Goal: Information Seeking & Learning: Learn about a topic

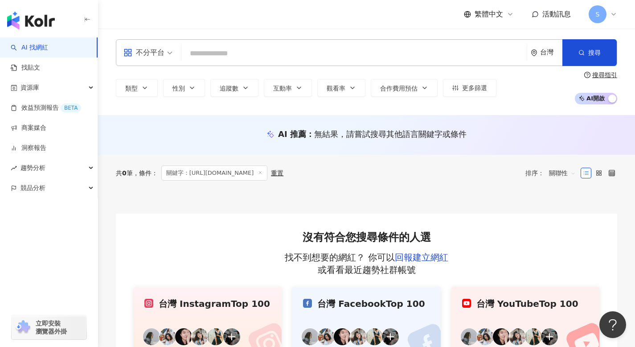
click at [218, 57] on input "search" at bounding box center [354, 53] width 338 height 17
type input "**********"
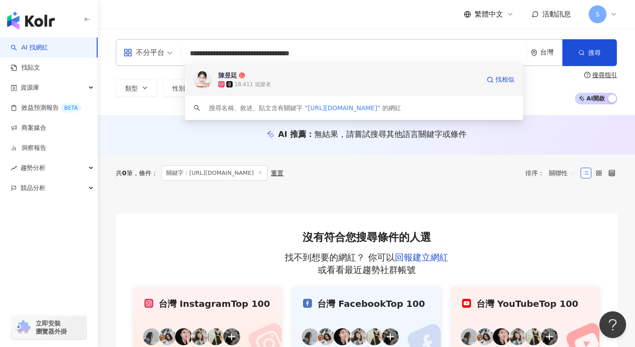
click at [294, 77] on span "陳昱廷" at bounding box center [349, 75] width 262 height 9
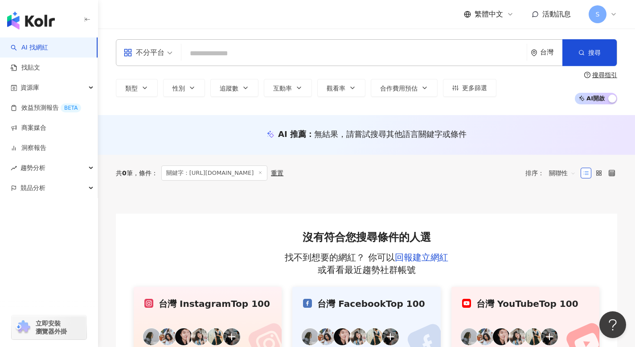
click at [235, 55] on input "search" at bounding box center [354, 53] width 338 height 17
paste input "**********"
type input "**********"
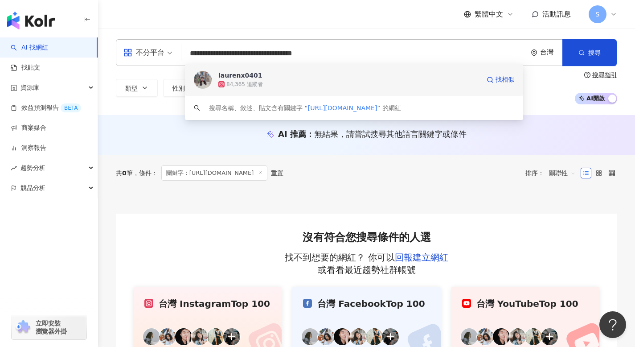
click at [362, 82] on div "84,365 追蹤者" at bounding box center [349, 84] width 262 height 9
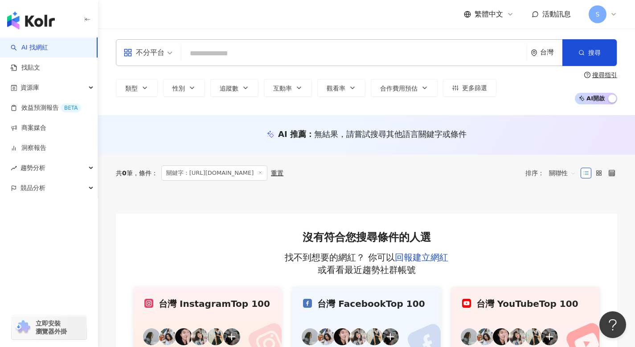
click at [201, 55] on input "search" at bounding box center [354, 53] width 338 height 17
paste input "**********"
type input "**********"
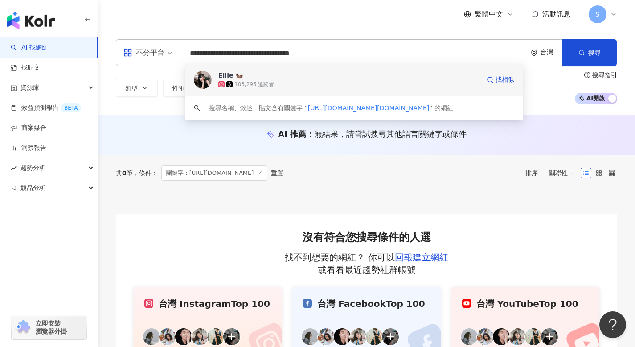
click at [276, 79] on span "Ellie 🦦" at bounding box center [349, 75] width 262 height 9
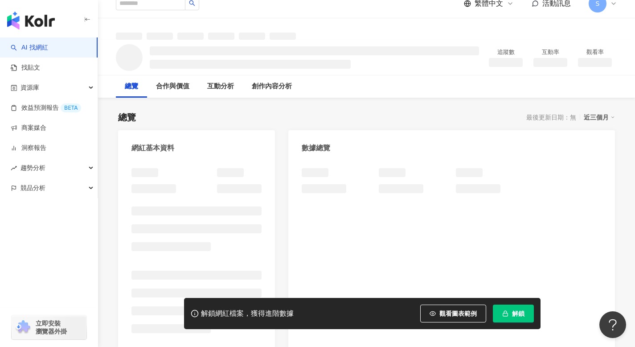
scroll to position [12, 0]
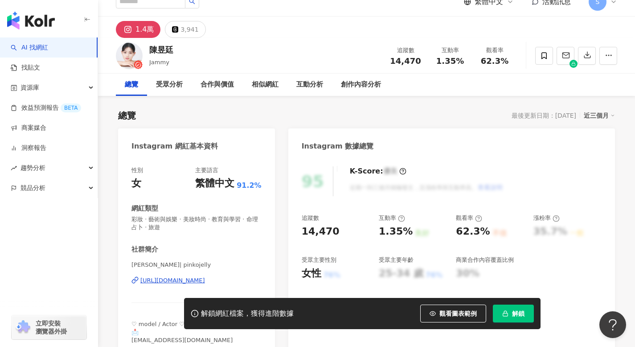
scroll to position [62, 0]
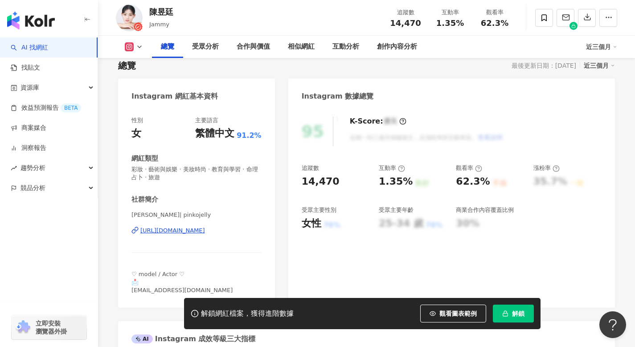
click at [508, 313] on icon "button" at bounding box center [505, 313] width 6 height 6
click at [362, 194] on div "追蹤數 14,470 互動率 1.35% 良好 觀看率 62.3% 不佳 漲粉率 35.7% 一般 受眾主要性別 女性 76% 受眾主要年齡 25-34 歲 …" at bounding box center [452, 197] width 300 height 66
drag, startPoint x: 377, startPoint y: 181, endPoint x: 412, endPoint y: 182, distance: 35.7
click at [412, 182] on div "追蹤數 14,470 互動率 1.35% 良好 觀看率 62.3% 不佳 漲粉率 35.7% 一般 受眾主要性別 女性 76% 受眾主要年齡 25-34 歲 …" at bounding box center [452, 197] width 300 height 66
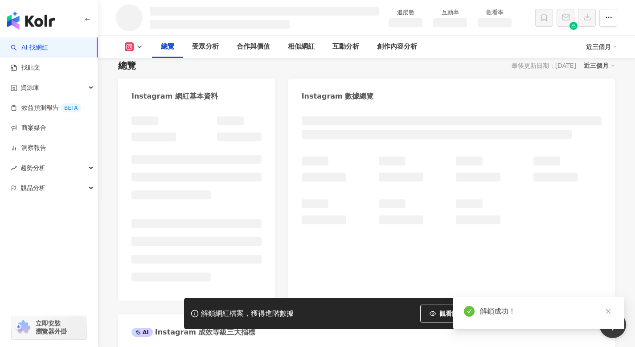
copy div "1.35% 良好"
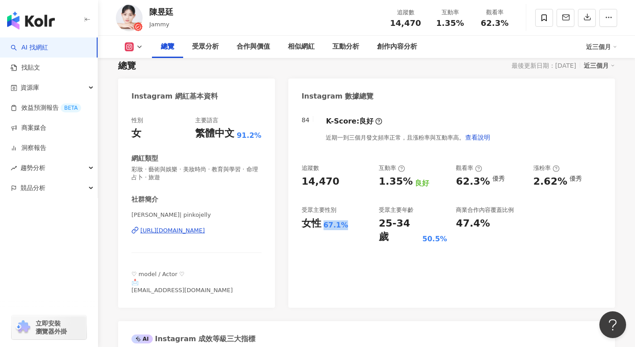
drag, startPoint x: 324, startPoint y: 226, endPoint x: 345, endPoint y: 226, distance: 21.4
click at [345, 226] on div "女性 67.1%" at bounding box center [336, 224] width 68 height 14
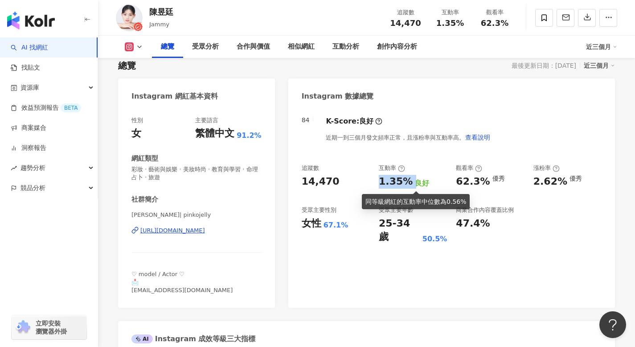
drag, startPoint x: 378, startPoint y: 182, endPoint x: 409, endPoint y: 181, distance: 30.3
click at [409, 181] on div "1.35% 良好" at bounding box center [413, 182] width 68 height 14
copy div "1.35%"
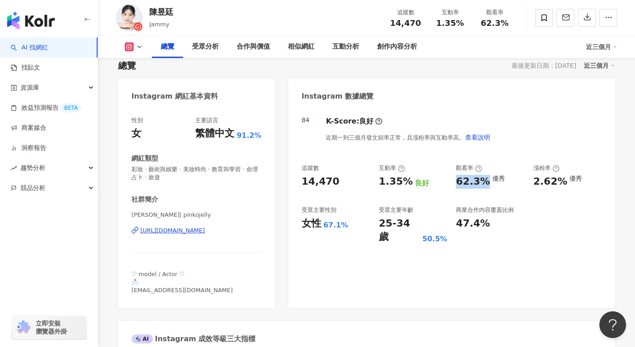
drag, startPoint x: 456, startPoint y: 180, endPoint x: 482, endPoint y: 184, distance: 27.0
click at [482, 184] on div "追蹤數 14,470 互動率 1.35% 良好 觀看率 62.3% 優秀 漲粉率 2.62% 優秀 受眾主要性別 女性 67.1% 受眾主要年齡 25-34 …" at bounding box center [452, 204] width 300 height 80
copy div "62.3%"
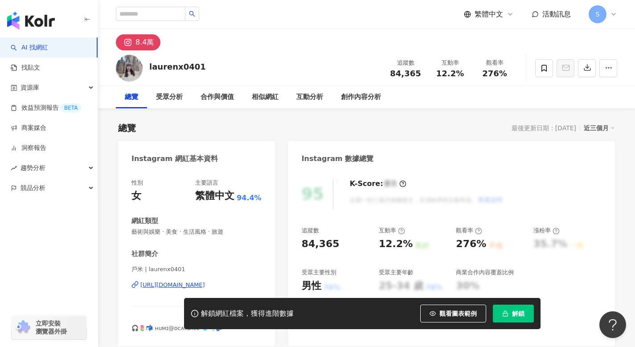
click at [509, 312] on button "解鎖" at bounding box center [513, 313] width 41 height 18
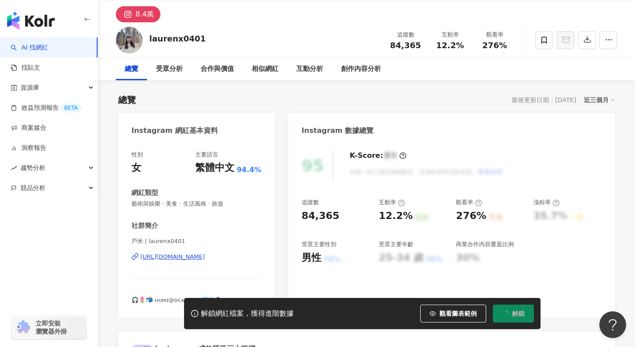
scroll to position [28, 0]
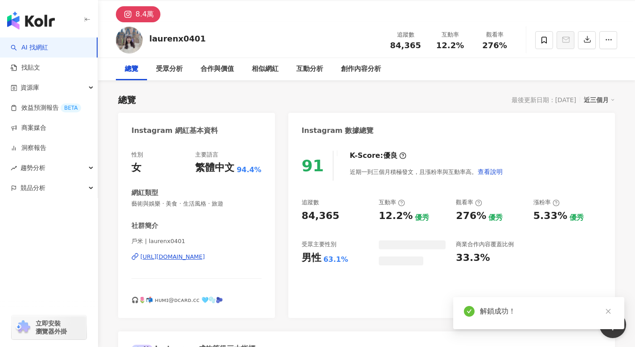
scroll to position [32, 0]
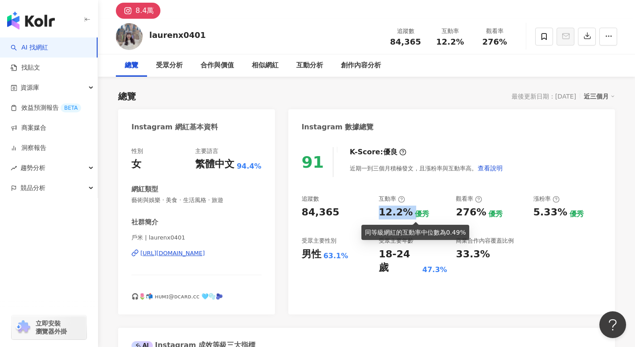
drag, startPoint x: 379, startPoint y: 212, endPoint x: 409, endPoint y: 213, distance: 29.9
click at [409, 213] on div "12.2% 優秀" at bounding box center [413, 212] width 68 height 14
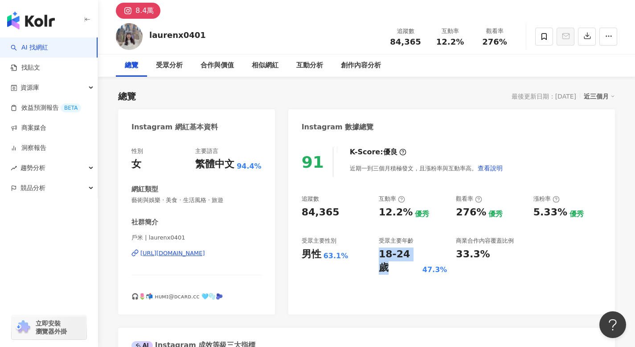
drag, startPoint x: 380, startPoint y: 252, endPoint x: 418, endPoint y: 256, distance: 38.1
click at [418, 256] on div "18-24 歲 47.3%" at bounding box center [413, 261] width 68 height 28
copy div "18-24 歲"
drag, startPoint x: 380, startPoint y: 213, endPoint x: 404, endPoint y: 213, distance: 24.1
click at [404, 213] on div "12.2%" at bounding box center [396, 212] width 34 height 14
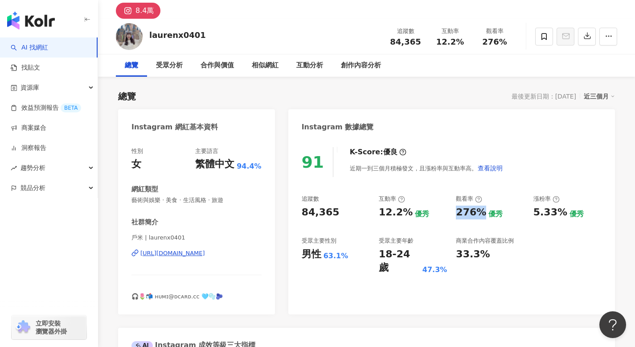
drag, startPoint x: 456, startPoint y: 211, endPoint x: 482, endPoint y: 211, distance: 26.3
click at [482, 211] on div "276%" at bounding box center [471, 212] width 30 height 14
copy div "276%"
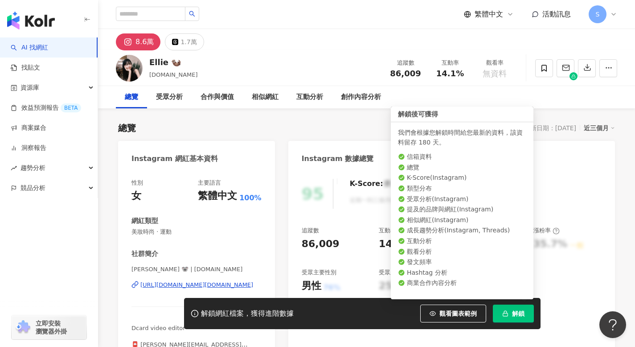
click at [509, 317] on button "解鎖" at bounding box center [513, 313] width 41 height 18
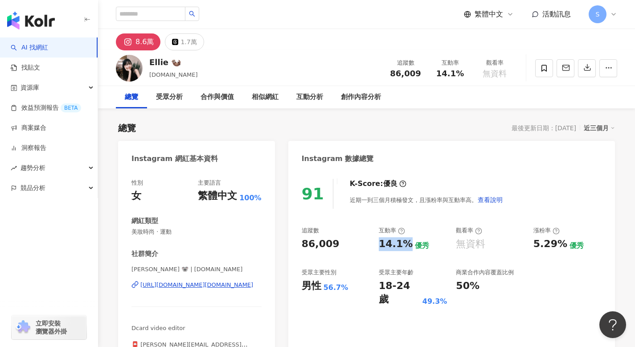
drag, startPoint x: 377, startPoint y: 241, endPoint x: 403, endPoint y: 242, distance: 26.8
click at [403, 242] on div "追蹤數 86,009 互動率 14.1% 優秀 觀看率 無資料 漲粉率 5.29% 優秀 受眾主要性別 男性 56.7% 受眾主要年齡 18-24 歲 49.…" at bounding box center [452, 266] width 300 height 80
copy div "14.1%"
click at [169, 16] on input "search" at bounding box center [151, 14] width 70 height 14
paste input "**********"
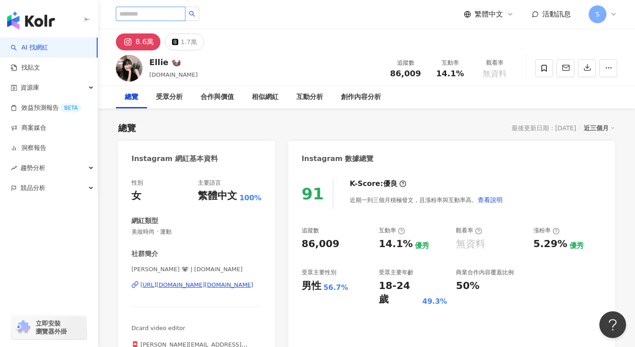
type input "**********"
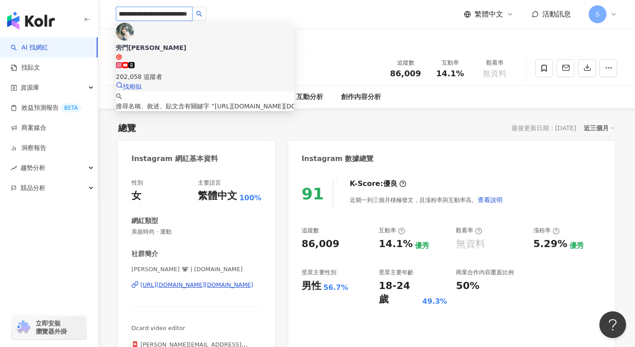
click at [192, 72] on div "202,058 追蹤者" at bounding box center [205, 77] width 178 height 10
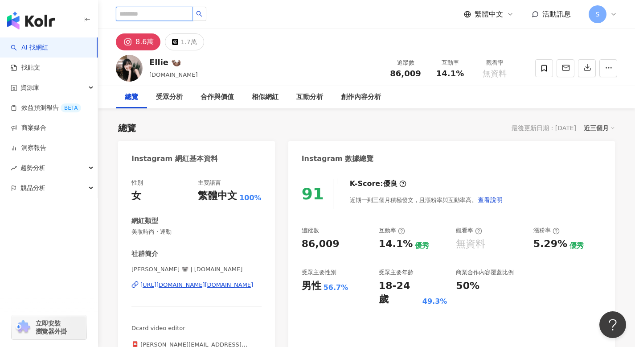
scroll to position [0, 0]
click at [174, 12] on input "search" at bounding box center [154, 14] width 77 height 14
paste input "**********"
type input "**********"
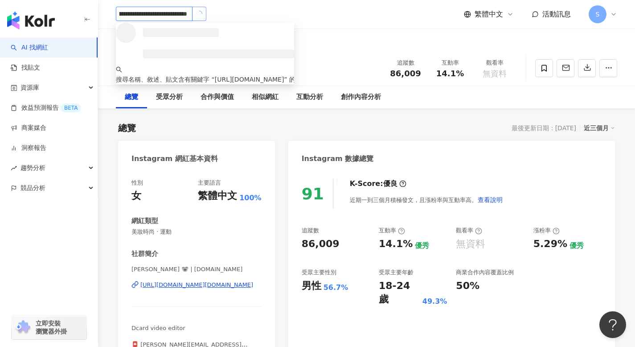
click at [199, 16] on icon "loading" at bounding box center [199, 14] width 8 height 8
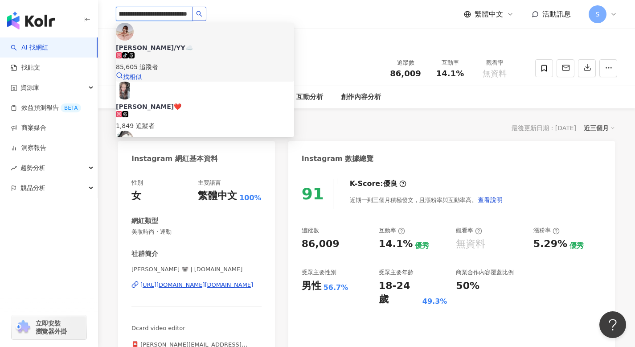
click at [199, 43] on span "[PERSON_NAME]/YY☁️" at bounding box center [205, 47] width 178 height 9
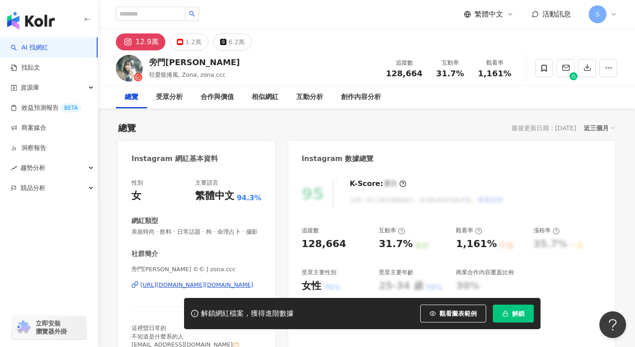
click at [514, 315] on span "解鎖" at bounding box center [518, 313] width 12 height 7
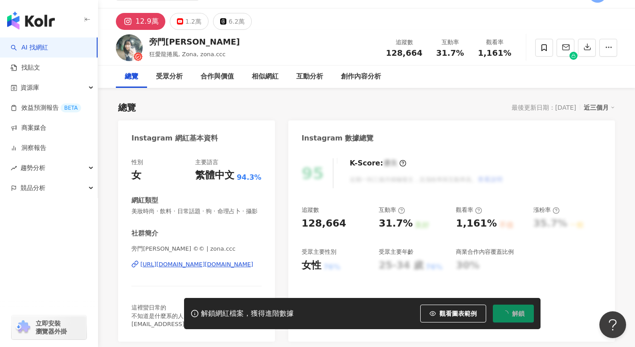
scroll to position [22, 0]
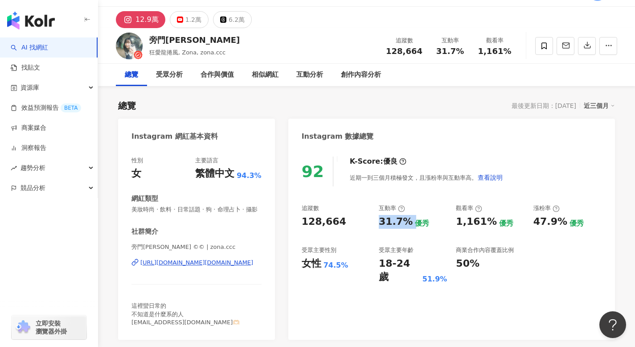
drag, startPoint x: 378, startPoint y: 218, endPoint x: 409, endPoint y: 221, distance: 30.4
click at [409, 221] on div "追蹤數 128,664 互動率 31.7% 優秀 觀看率 1,161% 優秀 漲粉率 47.9% 優秀 受眾主要性別 女性 74.5% 受眾主要年齡 18-2…" at bounding box center [452, 244] width 300 height 80
copy div "31.7%"
drag, startPoint x: 453, startPoint y: 222, endPoint x: 485, endPoint y: 223, distance: 32.1
click at [485, 223] on div "追蹤數 128,664 互動率 31.7% 優秀 觀看率 1,161% 優秀 漲粉率 47.9% 優秀 受眾主要性別 女性 74.5% 受眾主要年齡 18-2…" at bounding box center [452, 244] width 300 height 80
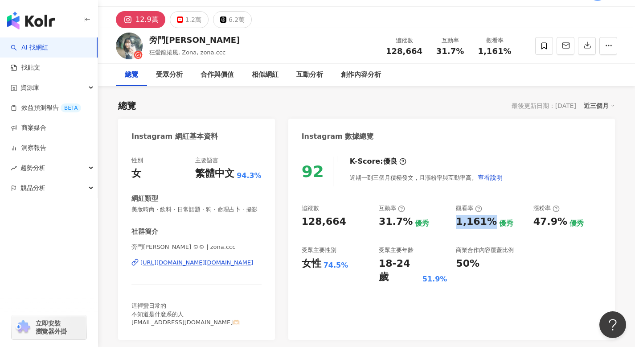
copy div "1,161%"
drag, startPoint x: 324, startPoint y: 263, endPoint x: 341, endPoint y: 267, distance: 17.2
click at [341, 267] on div "74.5%" at bounding box center [336, 265] width 25 height 10
drag, startPoint x: 351, startPoint y: 266, endPoint x: 323, endPoint y: 266, distance: 28.1
click at [323, 266] on div "女性 74.5%" at bounding box center [336, 264] width 68 height 14
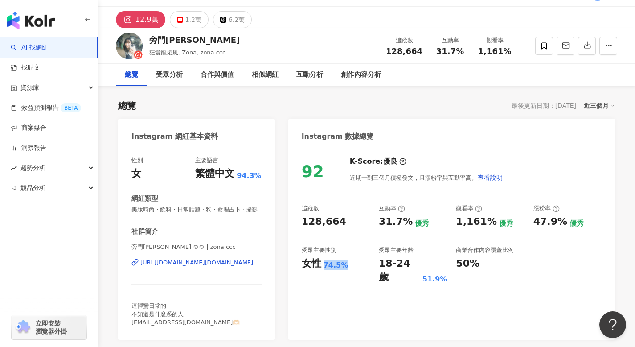
copy div "74.5%"
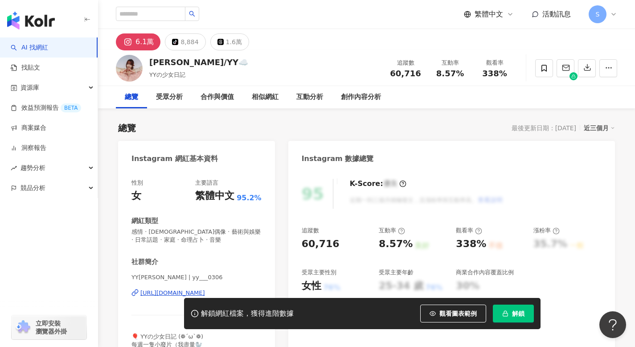
scroll to position [40, 0]
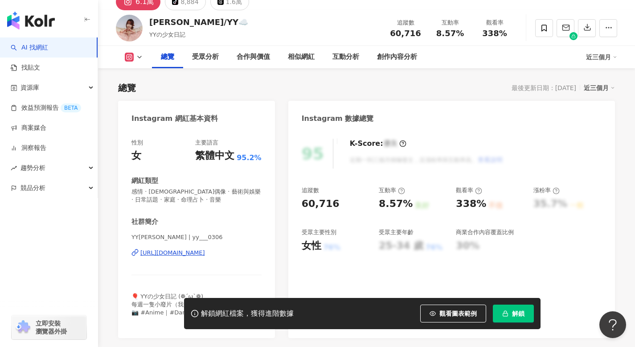
click at [503, 316] on rect "button" at bounding box center [505, 314] width 5 height 3
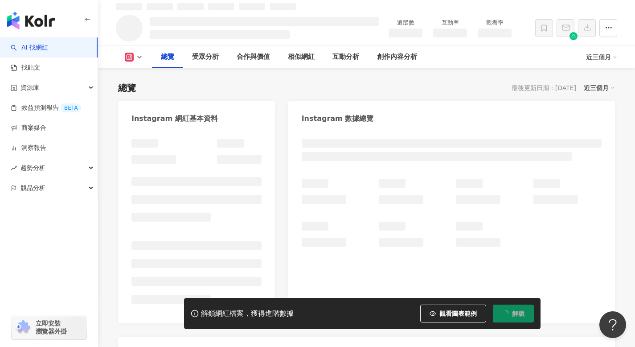
scroll to position [50, 0]
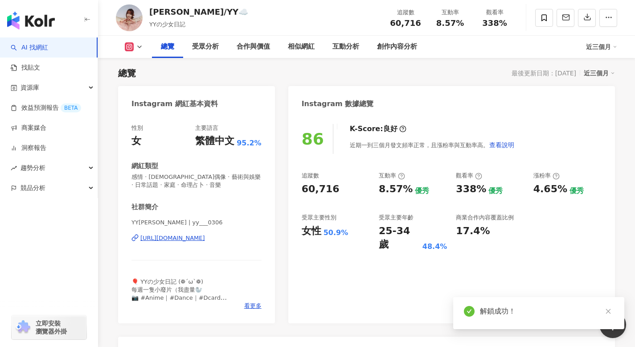
scroll to position [55, 0]
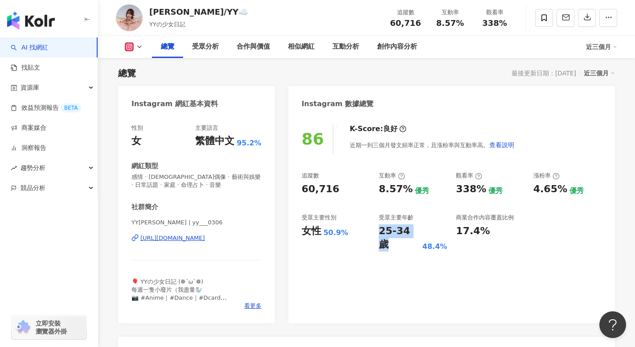
drag, startPoint x: 376, startPoint y: 228, endPoint x: 418, endPoint y: 229, distance: 41.9
click at [418, 229] on div "追蹤數 60,716 互動率 8.57% 優秀 觀看率 338% 優秀 漲粉率 4.65% 優秀 受眾主要性別 女性 50.9% 受眾主要年齡 25-34 歲…" at bounding box center [452, 212] width 300 height 80
copy div "25-34 歲"
drag, startPoint x: 349, startPoint y: 230, endPoint x: 325, endPoint y: 232, distance: 23.7
click at [325, 232] on div "女性 50.9%" at bounding box center [336, 231] width 68 height 14
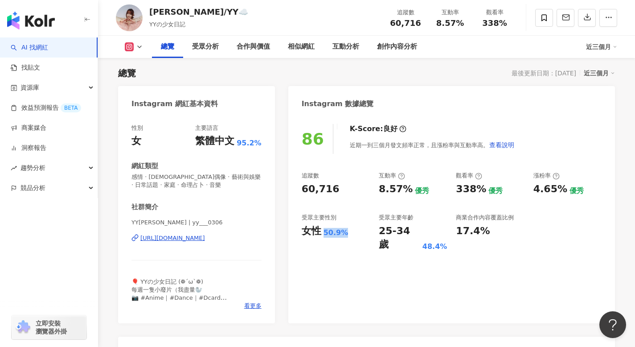
copy div "50.9%"
drag, startPoint x: 378, startPoint y: 190, endPoint x: 408, endPoint y: 189, distance: 29.9
click at [408, 189] on div "追蹤數 60,716 互動率 8.57% 優秀 觀看率 338% 優秀 漲粉率 4.65% 優秀 受眾主要性別 女性 50.9% 受眾主要年齡 25-34 歲…" at bounding box center [452, 212] width 300 height 80
copy div "8.57%"
drag, startPoint x: 456, startPoint y: 189, endPoint x: 481, endPoint y: 190, distance: 25.0
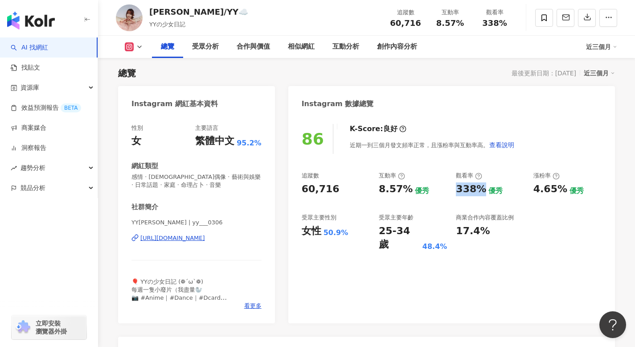
click at [481, 190] on div "338%" at bounding box center [471, 189] width 30 height 14
copy div "338%"
